Goal: Task Accomplishment & Management: Use online tool/utility

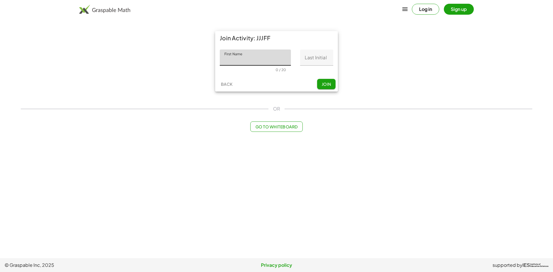
click at [242, 62] on input "First Name" at bounding box center [255, 58] width 71 height 16
type input "**********"
click at [314, 59] on input "Last Initial" at bounding box center [316, 58] width 33 height 16
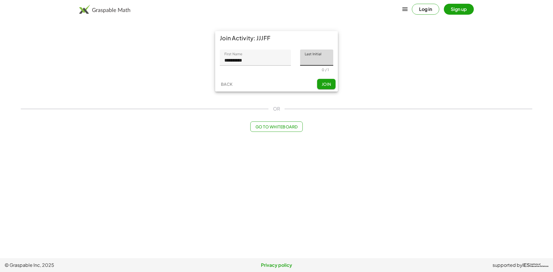
type input "*"
click at [325, 90] on div "Back Join" at bounding box center [276, 84] width 123 height 15
click at [326, 87] on button "Join" at bounding box center [326, 84] width 18 height 10
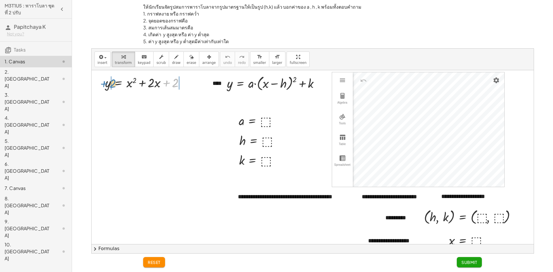
drag, startPoint x: 166, startPoint y: 84, endPoint x: 104, endPoint y: 84, distance: 61.9
click at [104, 84] on div "+ 2 y = + x 2 + · 2 · x + 2" at bounding box center [144, 82] width 97 height 20
click at [195, 83] on div at bounding box center [159, 82] width 125 height 17
click at [179, 104] on div at bounding box center [159, 99] width 125 height 17
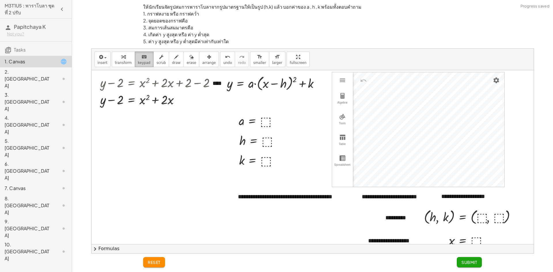
click at [140, 61] on span "keypad" at bounding box center [144, 63] width 13 height 4
click at [132, 99] on div at bounding box center [137, 100] width 74 height 14
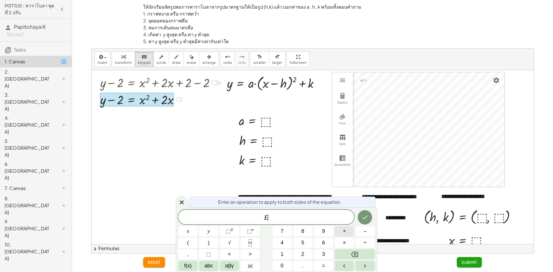
click at [344, 233] on span "+" at bounding box center [344, 231] width 3 height 8
click at [289, 250] on button "1" at bounding box center [281, 254] width 19 height 10
click at [365, 214] on button "Done" at bounding box center [365, 217] width 14 height 14
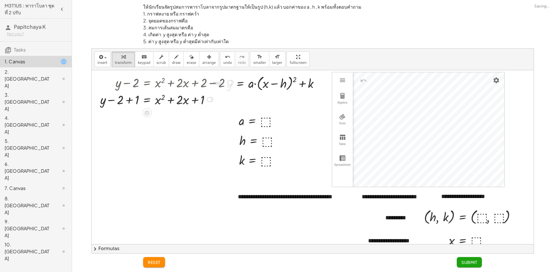
click at [133, 100] on div at bounding box center [167, 99] width 141 height 17
drag, startPoint x: 187, startPoint y: 103, endPoint x: 164, endPoint y: 107, distance: 23.7
click at [223, 61] on span "undo" at bounding box center [227, 63] width 9 height 4
click at [322, 247] on button "chevron_right Formulas" at bounding box center [313, 248] width 442 height 9
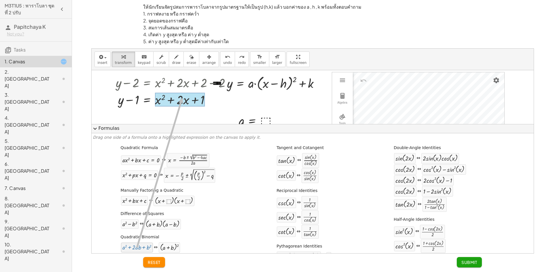
drag, startPoint x: 135, startPoint y: 248, endPoint x: 181, endPoint y: 98, distance: 157.1
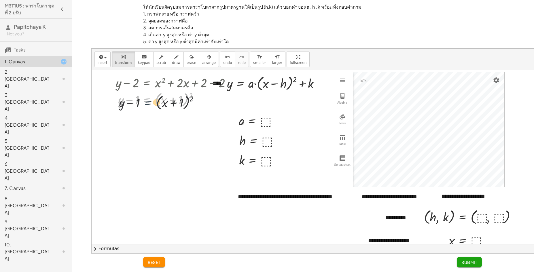
drag, startPoint x: 154, startPoint y: 103, endPoint x: 156, endPoint y: 107, distance: 4.7
click at [156, 107] on div at bounding box center [175, 99] width 125 height 19
drag, startPoint x: 131, startPoint y: 99, endPoint x: 191, endPoint y: 99, distance: 60.7
click at [191, 99] on div at bounding box center [175, 99] width 125 height 19
click at [125, 102] on div at bounding box center [169, 99] width 138 height 19
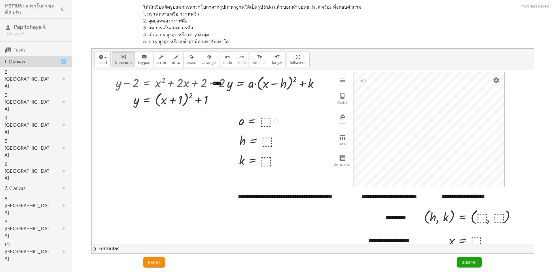
click at [266, 120] on div at bounding box center [259, 120] width 47 height 16
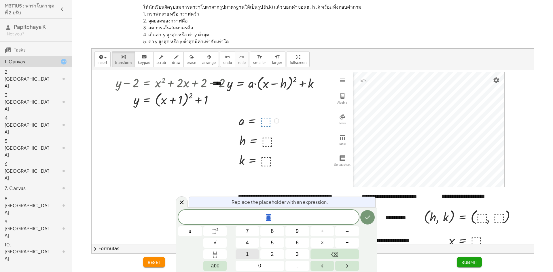
click at [245, 256] on button "1" at bounding box center [247, 254] width 24 height 10
click at [370, 217] on icon "Done" at bounding box center [367, 217] width 7 height 7
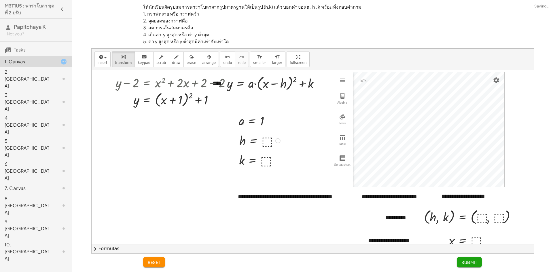
click at [265, 142] on div at bounding box center [260, 140] width 48 height 16
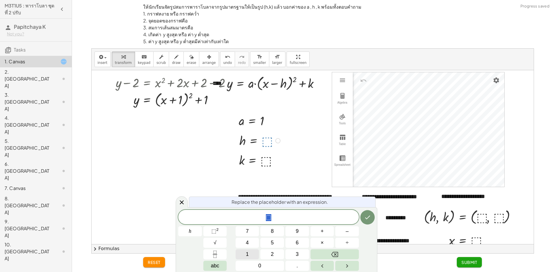
click at [247, 254] on span "1" at bounding box center [247, 254] width 3 height 8
click at [365, 220] on icon "Done" at bounding box center [367, 217] width 7 height 7
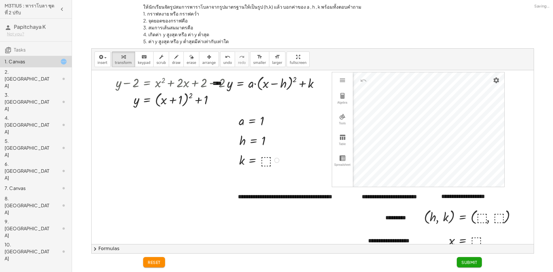
click at [267, 159] on div at bounding box center [259, 160] width 47 height 16
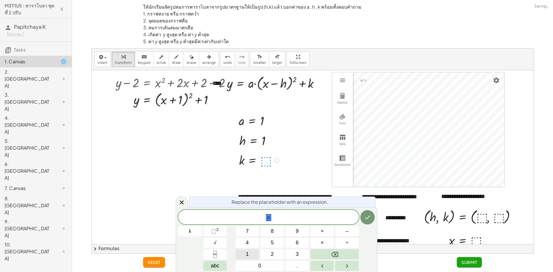
click at [241, 251] on button "1" at bounding box center [247, 254] width 24 height 10
click at [365, 217] on icon "Done" at bounding box center [367, 217] width 7 height 7
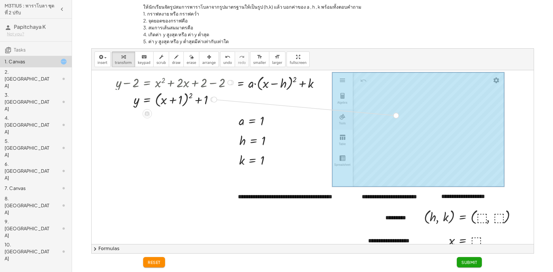
drag, startPoint x: 215, startPoint y: 99, endPoint x: 343, endPoint y: 112, distance: 128.4
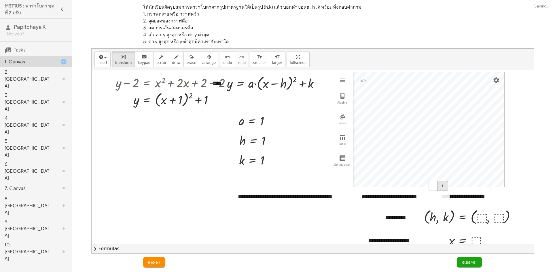
click at [443, 191] on div "**********" at bounding box center [313, 184] width 442 height 229
click at [482, 220] on div at bounding box center [472, 216] width 102 height 19
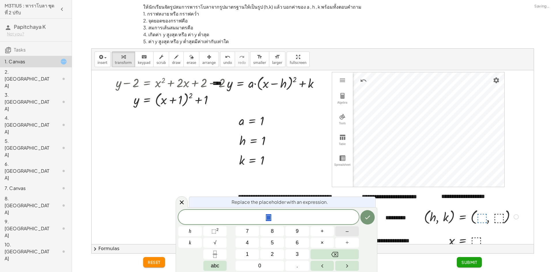
click at [346, 231] on span "–" at bounding box center [346, 231] width 3 height 8
click at [244, 251] on button "1" at bounding box center [247, 254] width 24 height 10
click at [369, 221] on button "Done" at bounding box center [367, 217] width 14 height 14
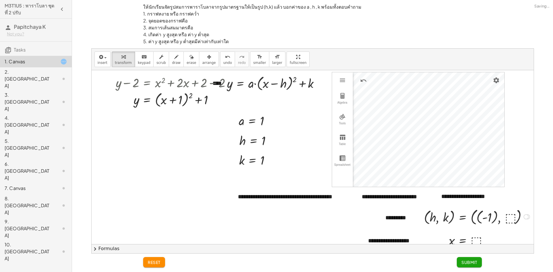
click at [480, 220] on div at bounding box center [477, 216] width 113 height 20
click at [498, 217] on div at bounding box center [471, 216] width 101 height 19
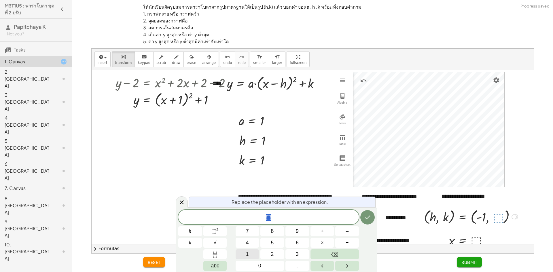
click at [249, 251] on button "1" at bounding box center [247, 254] width 24 height 10
click at [371, 219] on button "Done" at bounding box center [367, 217] width 14 height 14
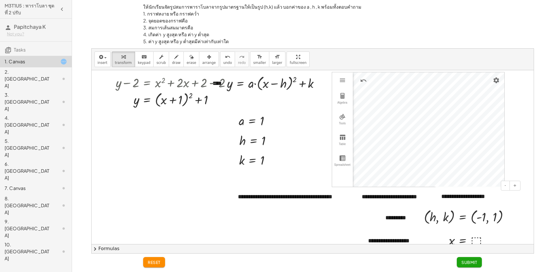
scroll to position [58, 0]
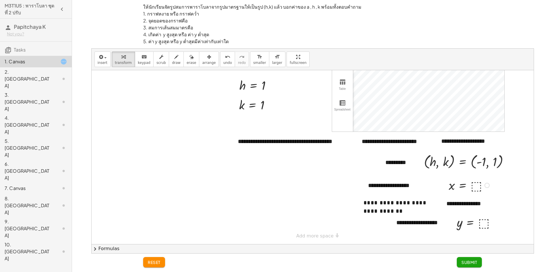
click at [479, 187] on div at bounding box center [470, 185] width 48 height 16
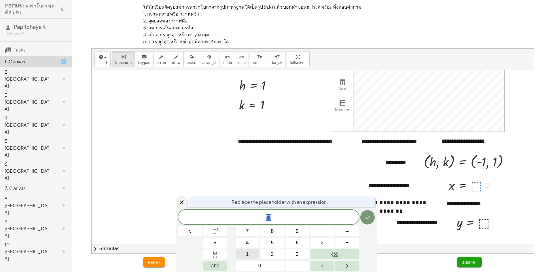
click at [246, 252] on span "1" at bounding box center [247, 254] width 3 height 8
click at [357, 212] on div "1 ​" at bounding box center [268, 217] width 180 height 14
click at [364, 212] on button "Done" at bounding box center [367, 217] width 14 height 14
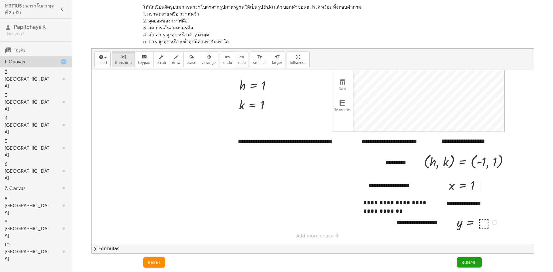
click at [485, 224] on div at bounding box center [477, 222] width 47 height 16
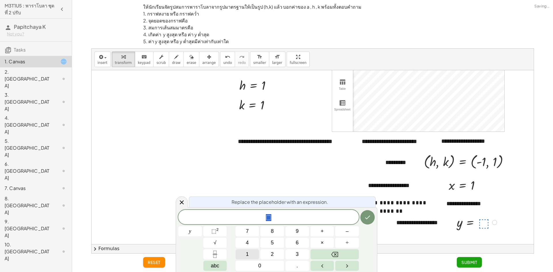
click at [254, 251] on button "1" at bounding box center [247, 254] width 24 height 10
click at [370, 220] on icon "Done" at bounding box center [367, 217] width 7 height 7
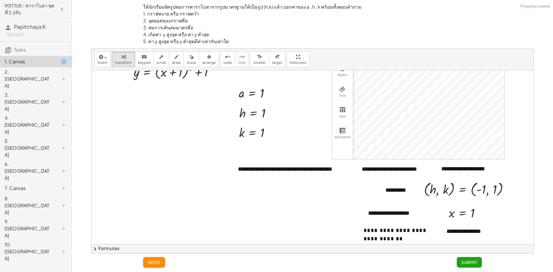
scroll to position [0, 0]
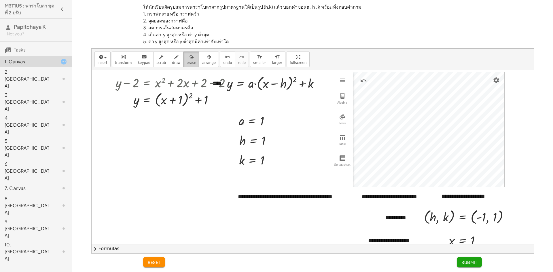
click at [187, 64] on span "erase" at bounding box center [191, 63] width 9 height 4
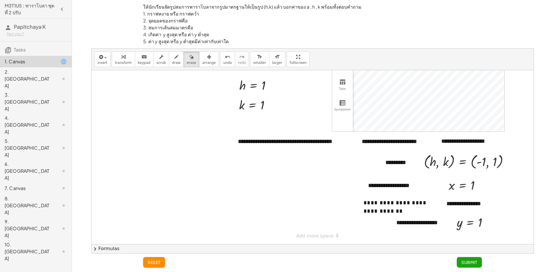
scroll to position [60, 0]
drag, startPoint x: 451, startPoint y: 143, endPoint x: 459, endPoint y: 143, distance: 8.6
click at [459, 143] on div at bounding box center [313, 129] width 443 height 229
click at [169, 62] on button "draw" at bounding box center [176, 60] width 15 height 16
click at [451, 142] on div at bounding box center [313, 129] width 443 height 229
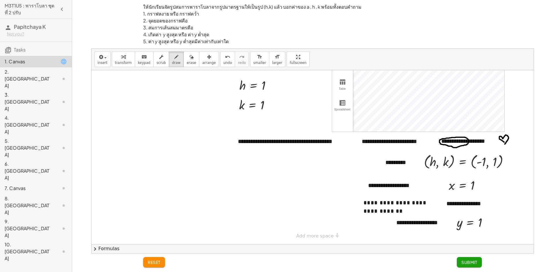
click at [505, 140] on div at bounding box center [313, 129] width 443 height 229
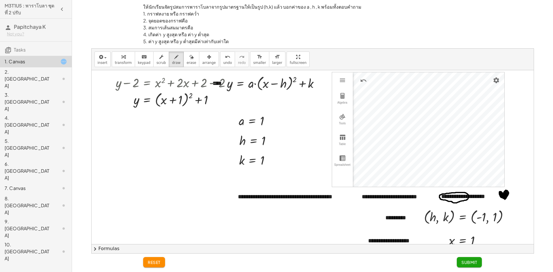
click at [505, 198] on div at bounding box center [313, 184] width 443 height 229
drag, startPoint x: 507, startPoint y: 193, endPoint x: 505, endPoint y: 198, distance: 6.0
click at [505, 198] on div at bounding box center [313, 184] width 443 height 229
click at [466, 264] on span "Submit" at bounding box center [469, 262] width 16 height 5
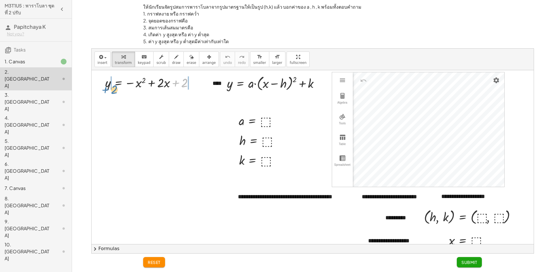
drag, startPoint x: 176, startPoint y: 82, endPoint x: 92, endPoint y: 85, distance: 83.2
click at [101, 88] on div "+ 2 y = − x 2 + · 2 · x + 2" at bounding box center [148, 82] width 104 height 20
click at [204, 85] on div at bounding box center [164, 82] width 134 height 17
click at [49, 57] on div "1. Canvas" at bounding box center [36, 62] width 72 height 12
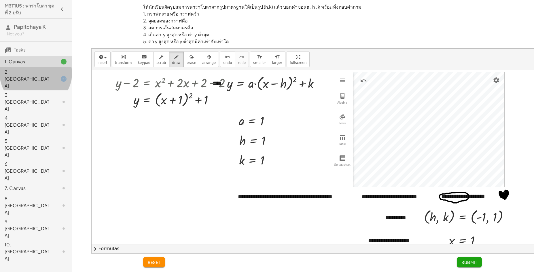
click at [43, 69] on div "2. [GEOGRAPHIC_DATA]" at bounding box center [36, 78] width 72 height 23
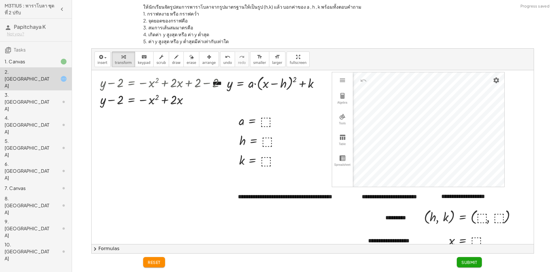
click at [137, 246] on button "chevron_right Formulas" at bounding box center [313, 248] width 442 height 9
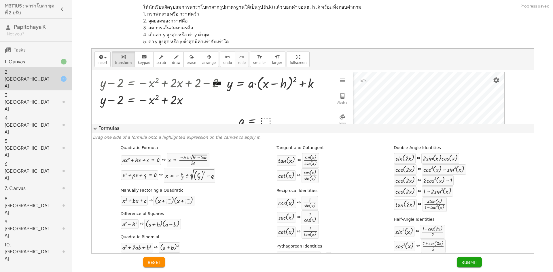
click at [127, 129] on button "expand_more Formulas" at bounding box center [313, 128] width 442 height 9
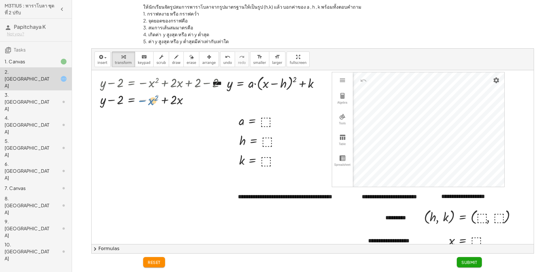
click at [142, 99] on div at bounding box center [164, 99] width 134 height 17
drag, startPoint x: 142, startPoint y: 101, endPoint x: 135, endPoint y: 101, distance: 7.2
click at [135, 101] on div at bounding box center [164, 99] width 134 height 17
click at [143, 102] on div at bounding box center [164, 99] width 134 height 17
drag, startPoint x: 149, startPoint y: 102, endPoint x: 152, endPoint y: 104, distance: 3.5
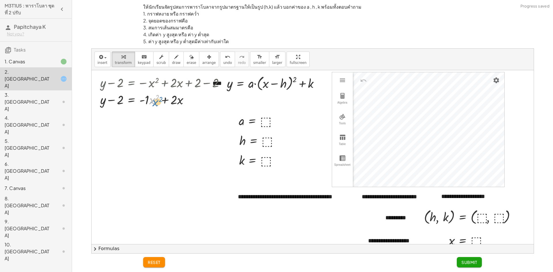
click at [152, 104] on div at bounding box center [164, 99] width 134 height 17
click at [146, 61] on button "keyboard keypad" at bounding box center [144, 60] width 19 height 16
click at [162, 98] on div at bounding box center [164, 99] width 134 height 17
click at [149, 102] on div at bounding box center [149, 100] width 20 height 14
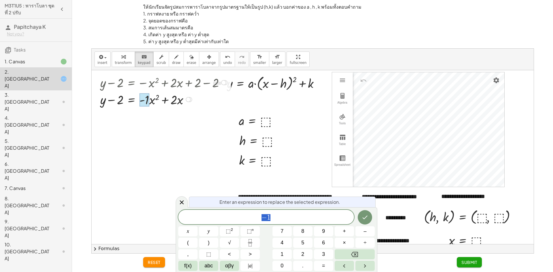
click at [145, 101] on div at bounding box center [144, 100] width 10 height 14
click at [190, 246] on button "(" at bounding box center [187, 243] width 19 height 10
click at [362, 258] on button "Backspace" at bounding box center [354, 254] width 40 height 10
click at [370, 270] on button "Right arrow" at bounding box center [364, 266] width 19 height 10
click at [194, 242] on button "(" at bounding box center [187, 243] width 19 height 10
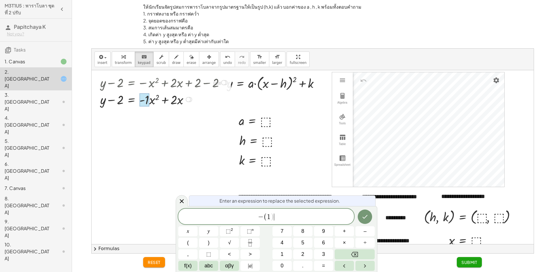
click at [283, 218] on span "− ( 1 ) ​" at bounding box center [266, 216] width 176 height 9
click at [215, 245] on button ")" at bounding box center [208, 243] width 19 height 10
click at [368, 216] on button "Done" at bounding box center [365, 217] width 14 height 14
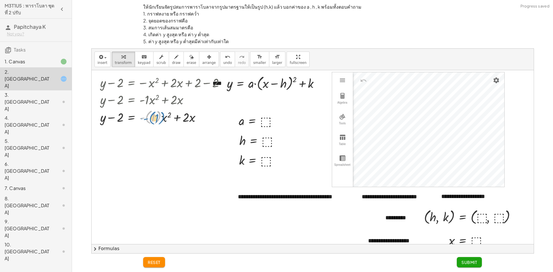
drag, startPoint x: 159, startPoint y: 119, endPoint x: 155, endPoint y: 115, distance: 5.3
click at [155, 117] on div at bounding box center [164, 116] width 134 height 18
click at [223, 56] on div "undo" at bounding box center [227, 56] width 9 height 7
drag, startPoint x: 143, startPoint y: 101, endPoint x: 150, endPoint y: 101, distance: 6.9
drag, startPoint x: 140, startPoint y: 101, endPoint x: 148, endPoint y: 104, distance: 8.2
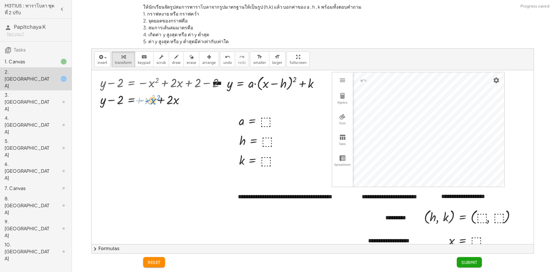
click at [148, 104] on div at bounding box center [164, 99] width 134 height 17
click at [160, 100] on div at bounding box center [164, 99] width 134 height 17
drag, startPoint x: 138, startPoint y: 62, endPoint x: 145, endPoint y: 81, distance: 20.1
click at [139, 63] on span "keypad" at bounding box center [144, 63] width 13 height 4
click at [162, 101] on div at bounding box center [164, 99] width 134 height 17
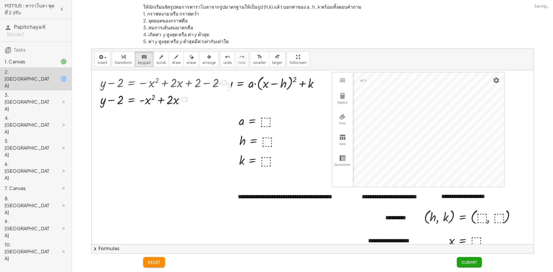
click at [162, 101] on div at bounding box center [164, 99] width 134 height 17
click at [161, 101] on div at bounding box center [164, 99] width 134 height 17
click at [161, 102] on div at bounding box center [164, 99] width 134 height 17
click at [161, 103] on div at bounding box center [164, 99] width 134 height 17
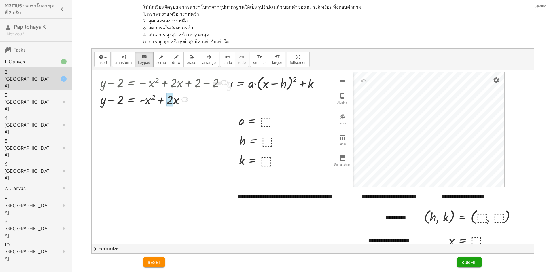
drag, startPoint x: 167, startPoint y: 102, endPoint x: 173, endPoint y: 103, distance: 5.8
click at [173, 103] on div at bounding box center [169, 100] width 7 height 14
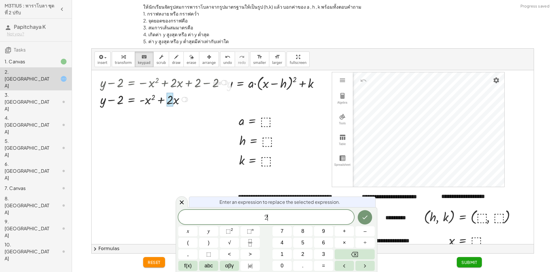
click at [292, 217] on span "2 ​" at bounding box center [266, 218] width 176 height 8
click at [261, 221] on span "​ 2" at bounding box center [266, 218] width 176 height 8
click at [371, 234] on button "–" at bounding box center [364, 231] width 19 height 10
drag, startPoint x: 358, startPoint y: 211, endPoint x: 361, endPoint y: 214, distance: 3.3
click at [358, 212] on div at bounding box center [364, 217] width 19 height 15
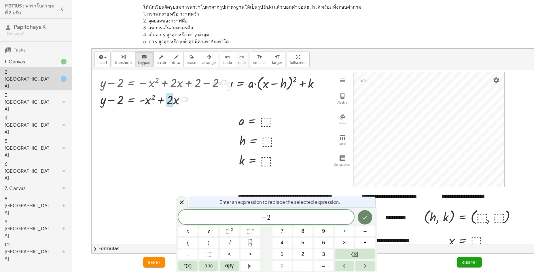
click at [362, 214] on icon "Done" at bounding box center [364, 217] width 7 height 7
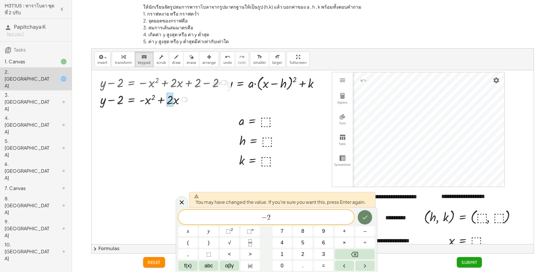
click at [364, 220] on icon "Done" at bounding box center [364, 217] width 7 height 7
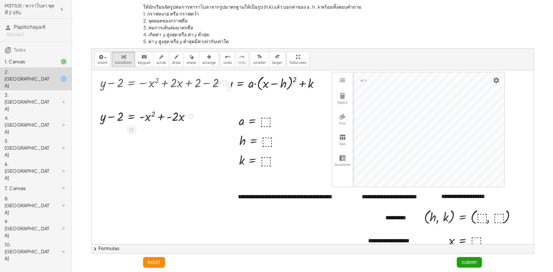
click at [365, 219] on div at bounding box center [313, 184] width 442 height 229
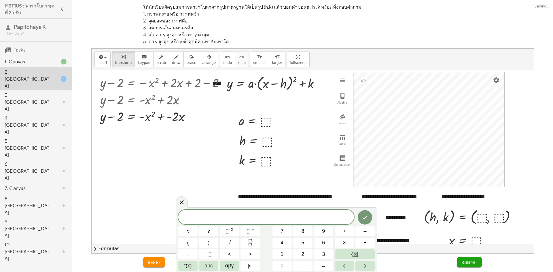
click at [176, 196] on div at bounding box center [313, 184] width 442 height 229
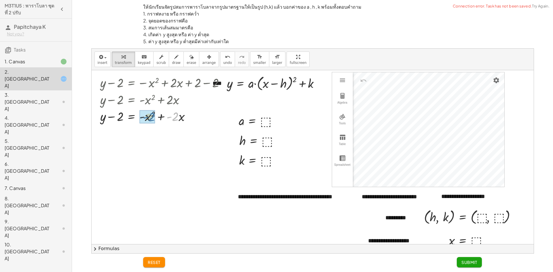
drag, startPoint x: 168, startPoint y: 117, endPoint x: 144, endPoint y: 117, distance: 24.2
click at [144, 117] on div at bounding box center [164, 116] width 134 height 19
click at [145, 117] on div at bounding box center [164, 116] width 134 height 19
click at [146, 118] on div at bounding box center [164, 116] width 134 height 19
click at [151, 246] on button "chevron_right Formulas" at bounding box center [313, 248] width 442 height 9
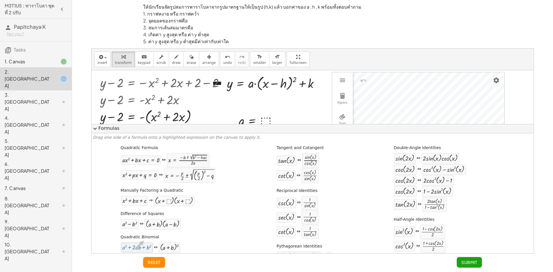
drag, startPoint x: 142, startPoint y: 246, endPoint x: 142, endPoint y: 241, distance: 4.6
drag, startPoint x: 143, startPoint y: 247, endPoint x: 168, endPoint y: 117, distance: 132.5
click at [113, 126] on button "expand_more Formulas" at bounding box center [313, 128] width 442 height 9
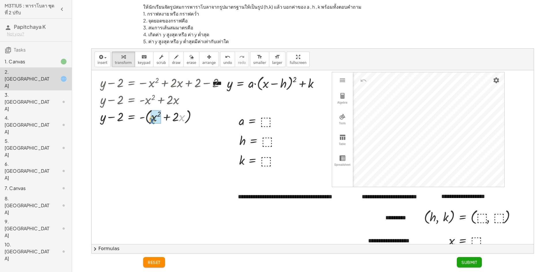
drag, startPoint x: 183, startPoint y: 119, endPoint x: 158, endPoint y: 121, distance: 24.6
click at [160, 119] on div at bounding box center [164, 116] width 134 height 20
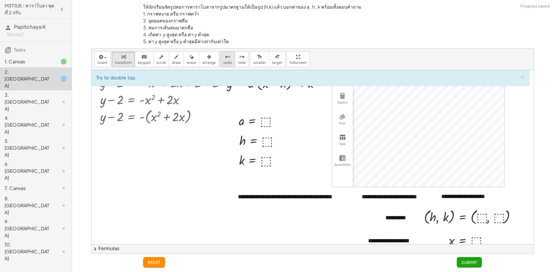
click at [225, 58] on icon "undo" at bounding box center [227, 57] width 5 height 7
click at [239, 57] on icon "redo" at bounding box center [241, 57] width 5 height 7
drag, startPoint x: 197, startPoint y: 175, endPoint x: 203, endPoint y: 213, distance: 38.8
click at [203, 213] on div at bounding box center [313, 184] width 442 height 229
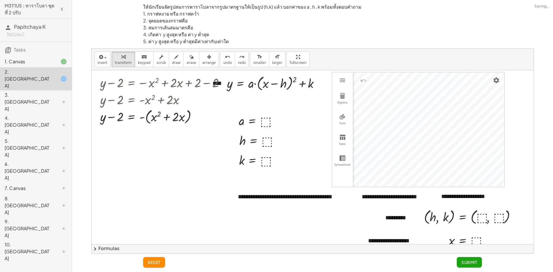
click at [137, 247] on button "chevron_right Formulas" at bounding box center [313, 248] width 442 height 9
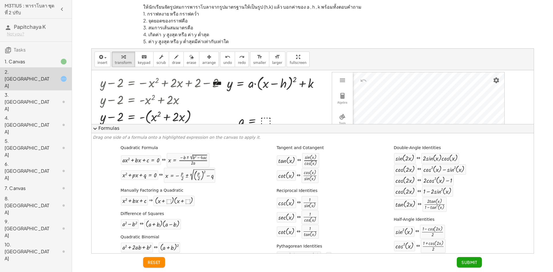
click at [105, 130] on button "expand_more Formulas" at bounding box center [313, 128] width 442 height 9
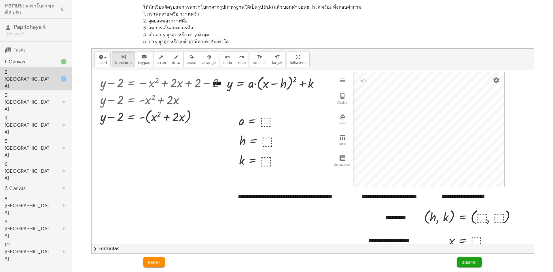
click at [40, 56] on div "1. Canvas" at bounding box center [36, 62] width 72 height 12
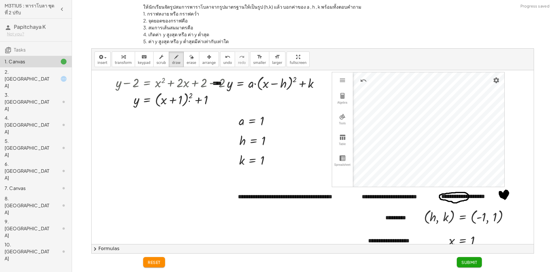
click at [189, 101] on div at bounding box center [313, 184] width 443 height 229
click at [215, 98] on div at bounding box center [313, 184] width 443 height 229
click at [223, 64] on span "undo" at bounding box center [227, 63] width 9 height 4
click at [120, 64] on span "transform" at bounding box center [123, 63] width 17 height 4
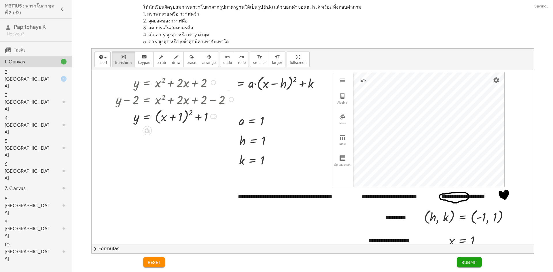
drag, startPoint x: 214, startPoint y: 101, endPoint x: 218, endPoint y: 129, distance: 28.2
click at [218, 143] on div "**********" at bounding box center [313, 184] width 443 height 229
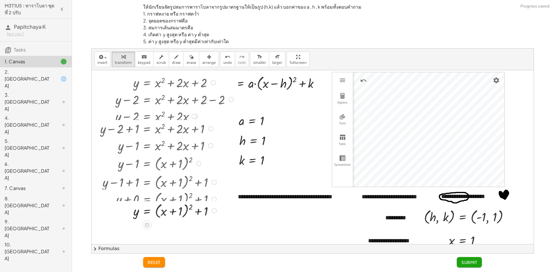
drag, startPoint x: 214, startPoint y: 114, endPoint x: 220, endPoint y: 213, distance: 99.2
click at [147, 211] on div "y = + ( + x + 1 ) 2 + 1" at bounding box center [147, 211] width 0 height 0
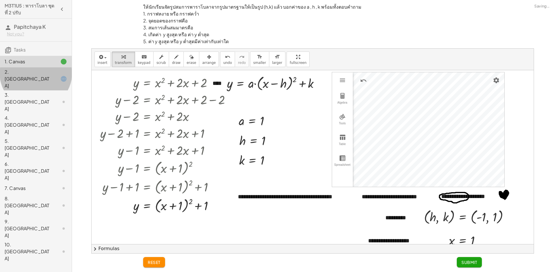
click at [30, 74] on div "2. [GEOGRAPHIC_DATA]" at bounding box center [28, 79] width 46 height 21
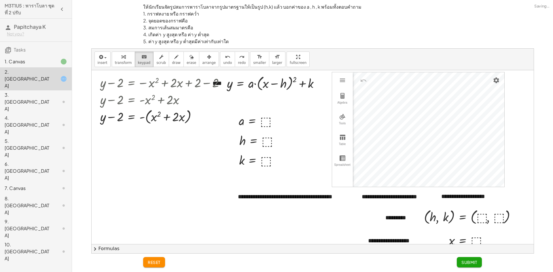
drag, startPoint x: 140, startPoint y: 60, endPoint x: 137, endPoint y: 95, distance: 34.9
click at [139, 60] on button "keyboard keypad" at bounding box center [144, 60] width 19 height 16
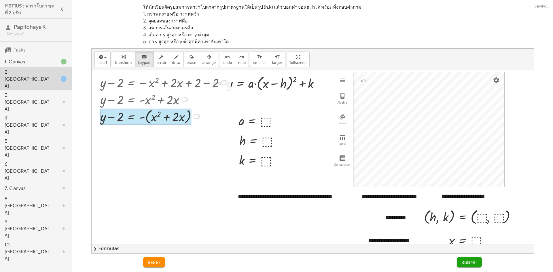
click at [136, 118] on div at bounding box center [145, 117] width 91 height 16
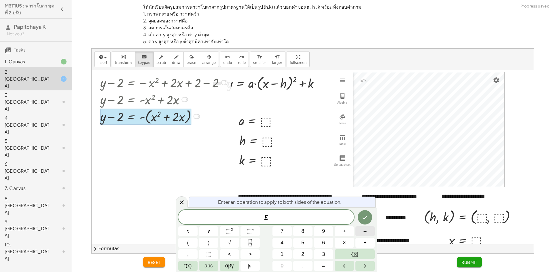
click at [358, 233] on button "–" at bounding box center [364, 231] width 19 height 10
click at [356, 252] on icon "Backspace" at bounding box center [354, 254] width 7 height 7
click at [347, 229] on button "+" at bounding box center [343, 231] width 19 height 10
click at [277, 254] on button "1" at bounding box center [281, 254] width 19 height 10
click at [365, 218] on icon "Done" at bounding box center [364, 217] width 7 height 7
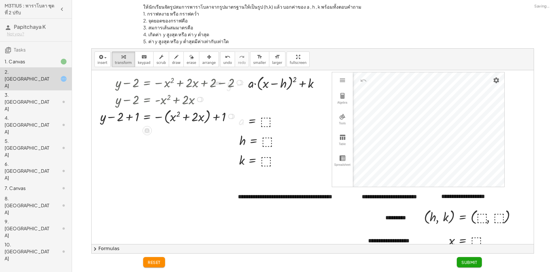
click at [131, 120] on div at bounding box center [172, 116] width 150 height 19
click at [179, 247] on button "chevron_right Formulas" at bounding box center [313, 248] width 442 height 9
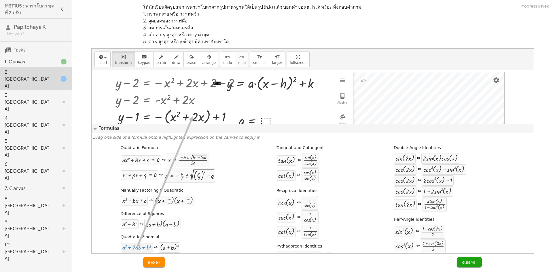
drag, startPoint x: 133, startPoint y: 248, endPoint x: 191, endPoint y: 117, distance: 143.6
click at [177, 126] on button "expand_more Formulas" at bounding box center [313, 128] width 442 height 9
